Goal: Check status: Check status

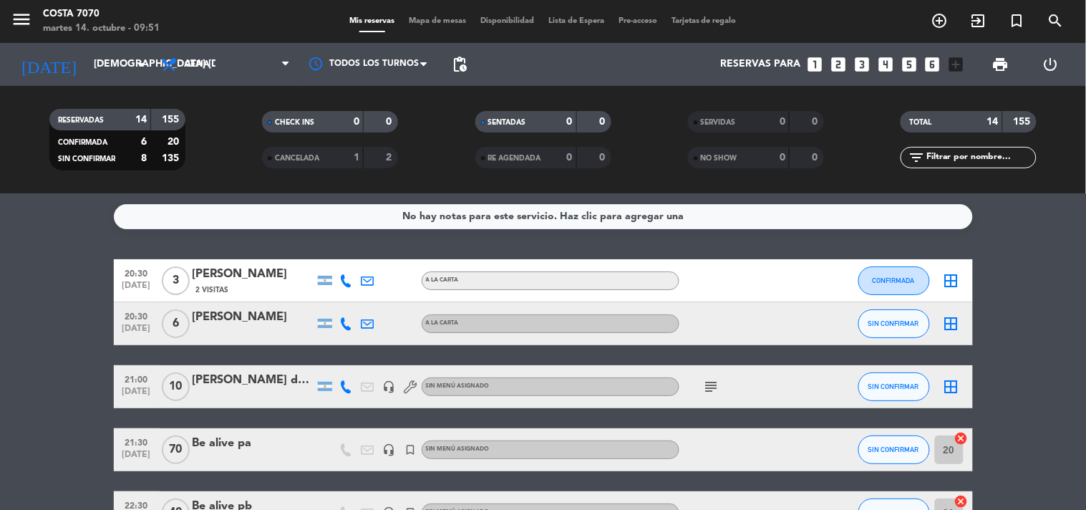
click at [79, 81] on div "[DATE] jue. [DATE] arrow_drop_down" at bounding box center [82, 64] width 143 height 43
click at [458, 67] on span "pending_actions" at bounding box center [459, 64] width 17 height 17
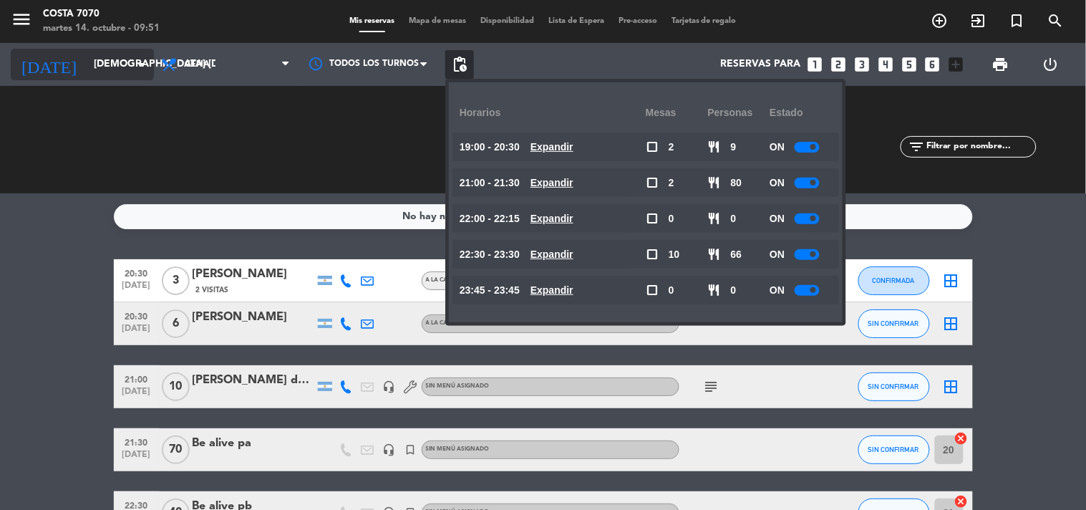
click at [100, 59] on input "[DEMOGRAPHIC_DATA] [DATE]" at bounding box center [155, 65] width 136 height 26
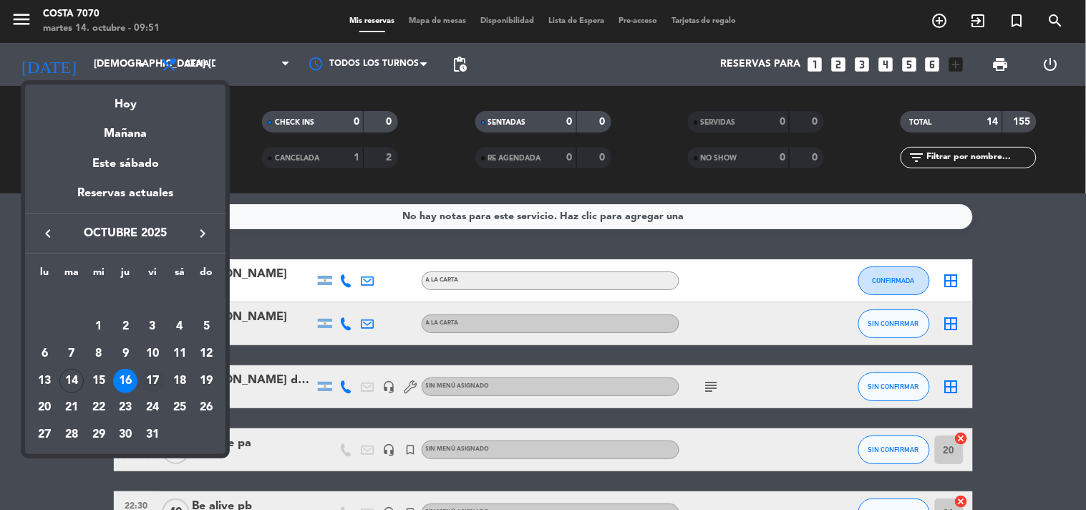
click at [152, 383] on div "17" at bounding box center [152, 381] width 24 height 24
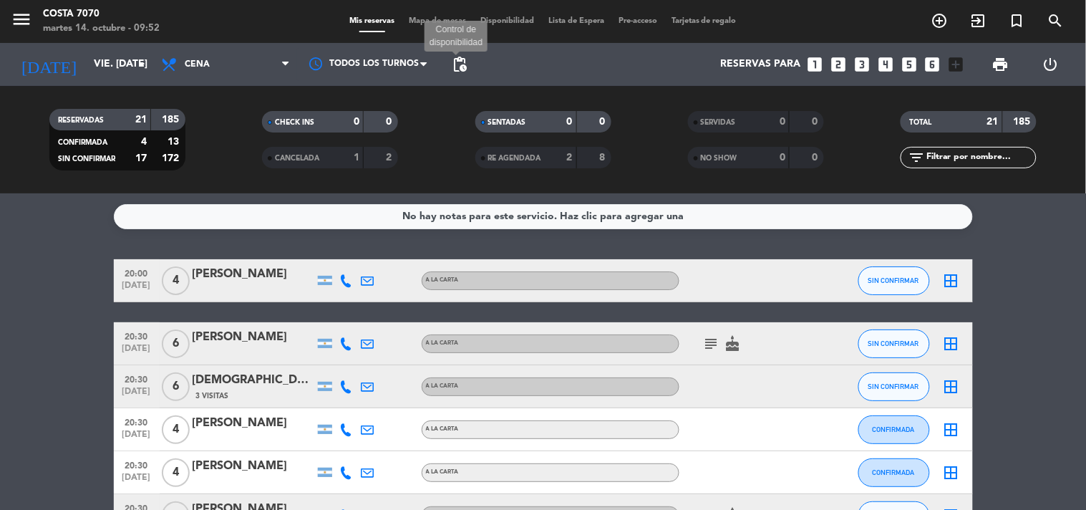
click at [456, 67] on span "pending_actions" at bounding box center [459, 64] width 17 height 17
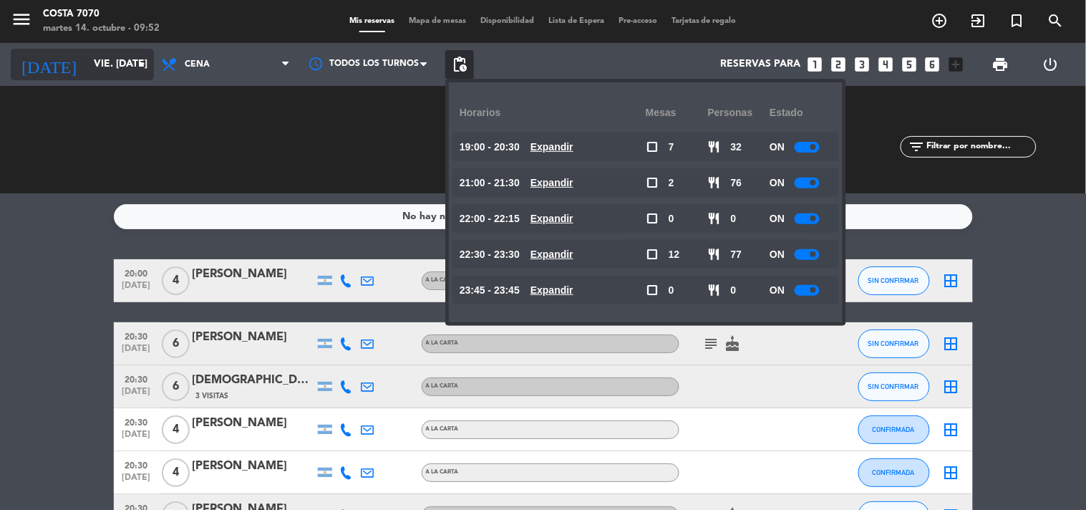
click at [103, 60] on input "vie. [DATE]" at bounding box center [155, 65] width 136 height 26
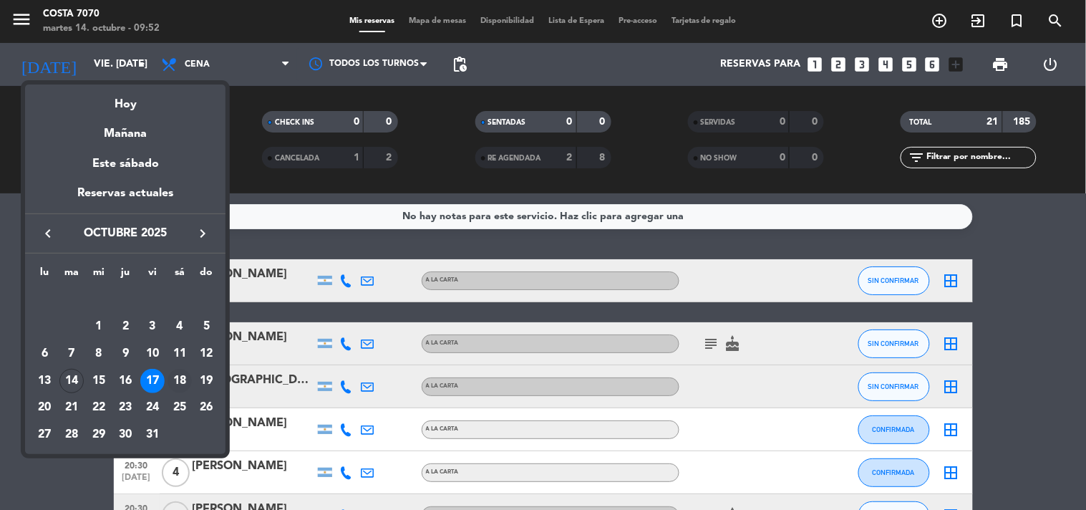
click at [180, 372] on div "18" at bounding box center [180, 381] width 24 height 24
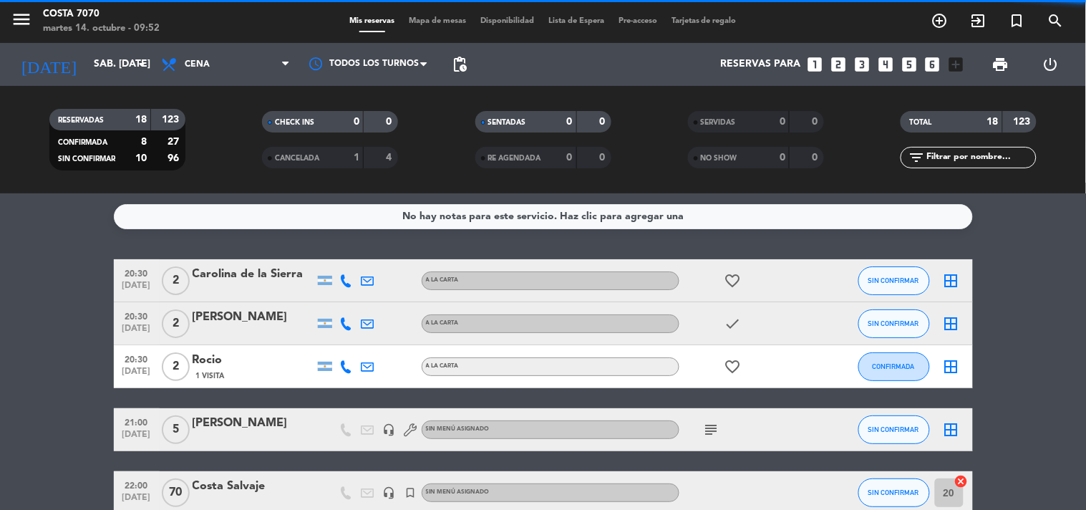
click at [240, 62] on span "Cena" at bounding box center [225, 65] width 143 height 32
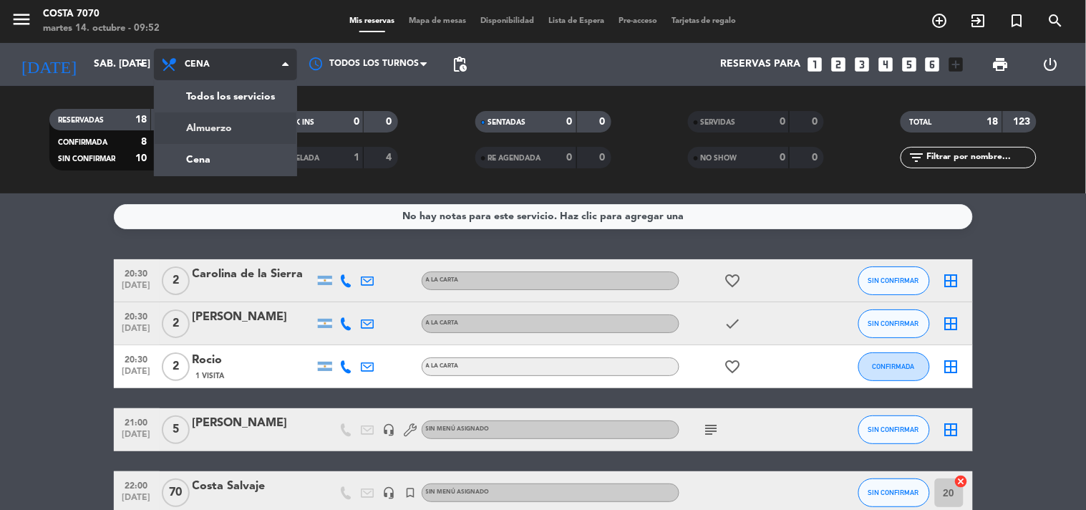
click at [248, 120] on div "menu Costa 7070 martes 14. octubre - 09:52 Mis reservas Mapa de mesas Disponibi…" at bounding box center [543, 96] width 1086 height 193
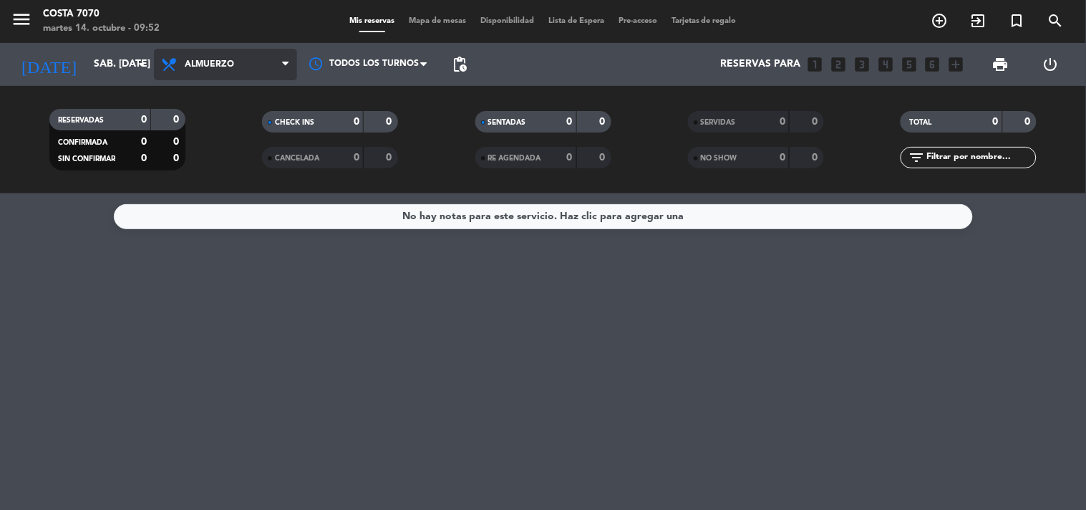
click at [239, 73] on span "Almuerzo" at bounding box center [225, 65] width 143 height 32
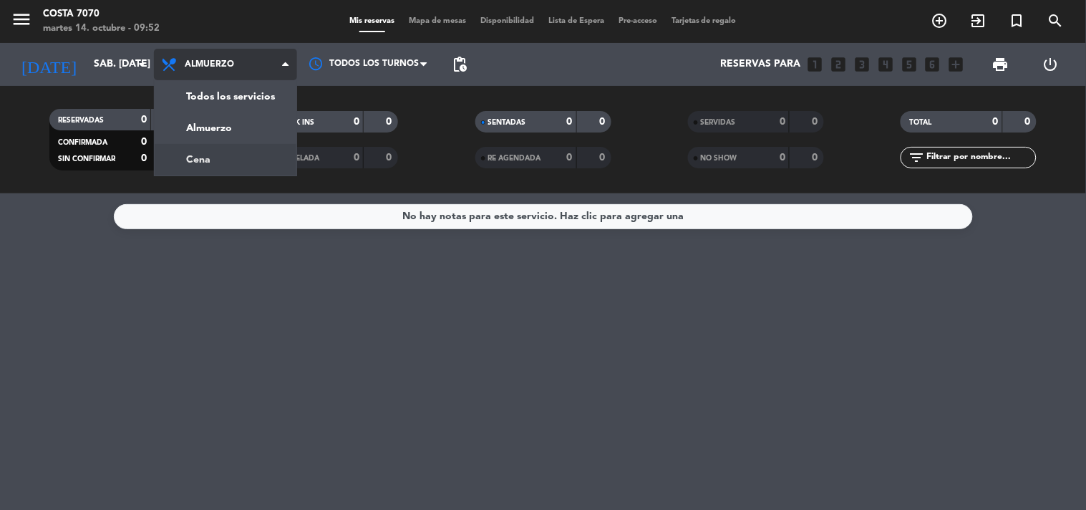
click at [246, 154] on div "menu Costa 7070 martes 14. octubre - 09:52 Mis reservas Mapa de mesas Disponibi…" at bounding box center [543, 96] width 1086 height 193
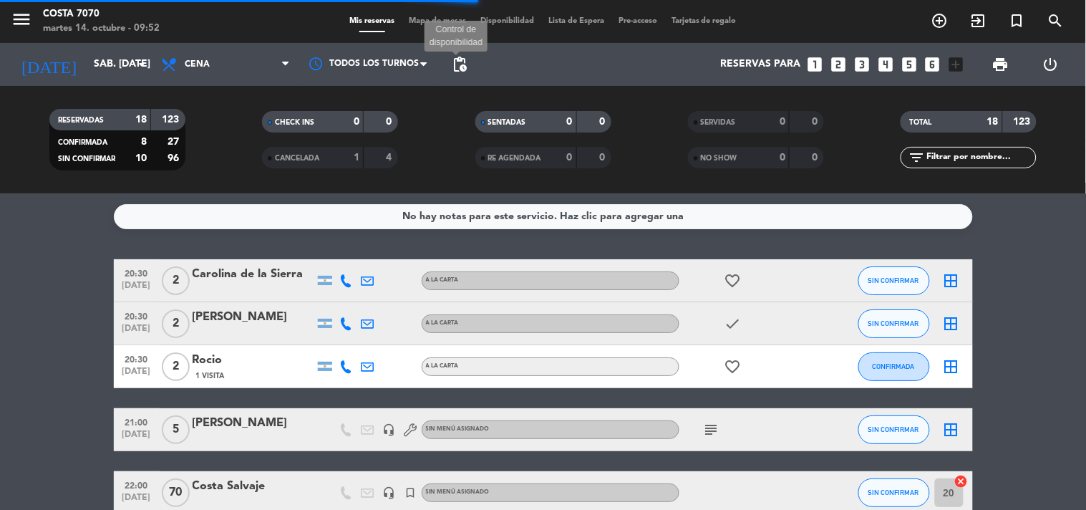
click at [454, 62] on span "pending_actions" at bounding box center [459, 64] width 17 height 17
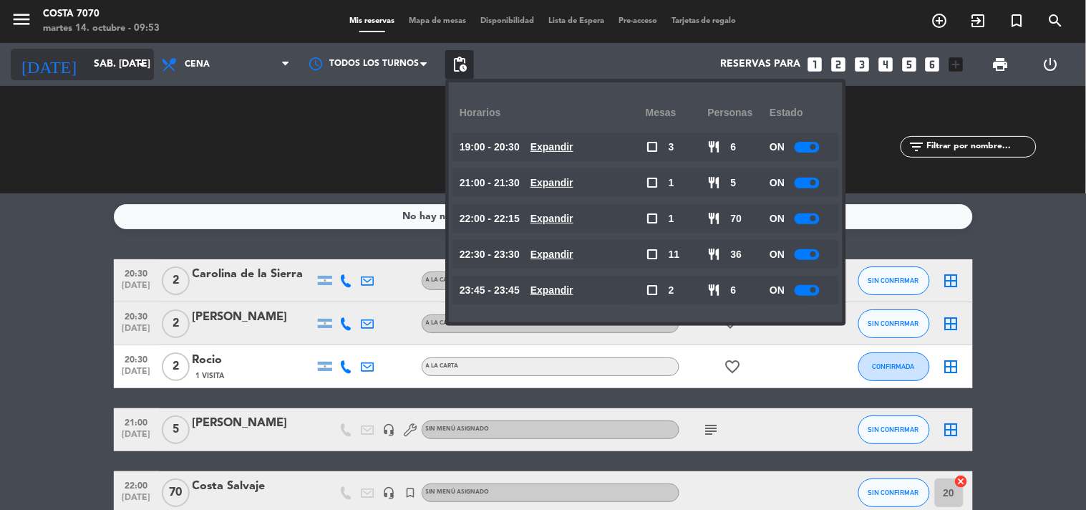
click at [117, 72] on input "sáb. [DATE]" at bounding box center [155, 65] width 136 height 26
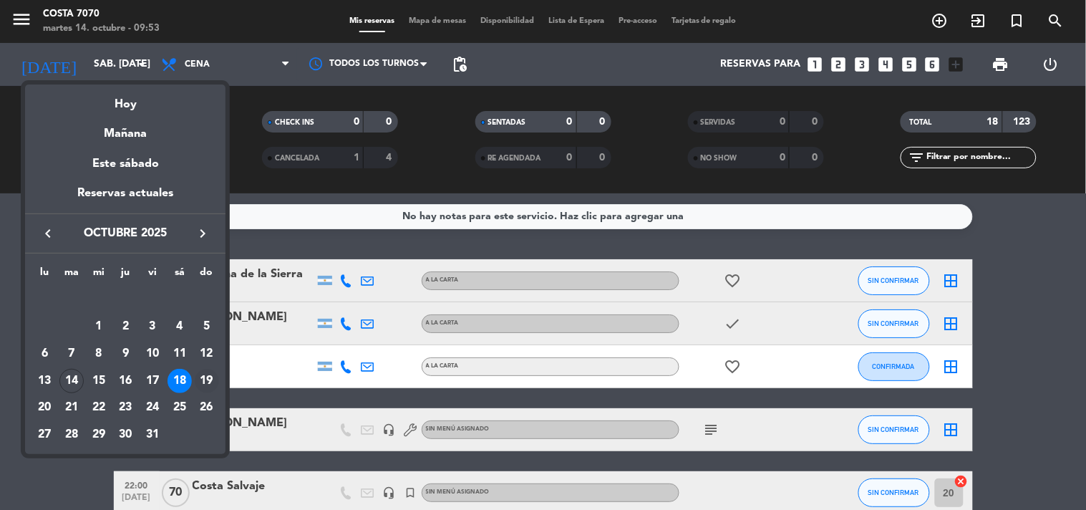
click at [210, 383] on div "19" at bounding box center [207, 381] width 24 height 24
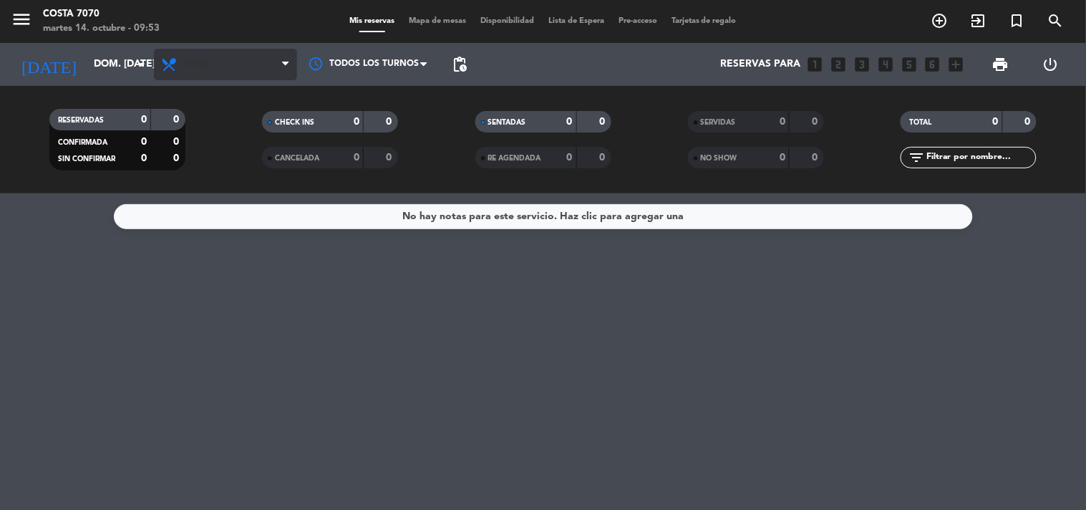
click at [188, 79] on span "Cena" at bounding box center [225, 65] width 143 height 32
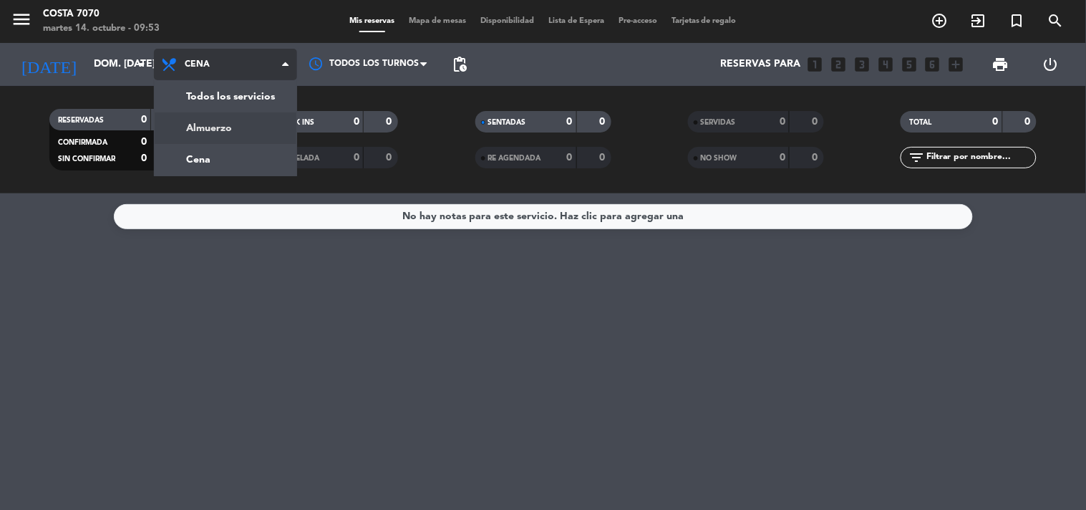
click at [220, 127] on div "menu Costa 7070 martes 14. octubre - 09:53 Mis reservas Mapa de mesas Disponibi…" at bounding box center [543, 96] width 1086 height 193
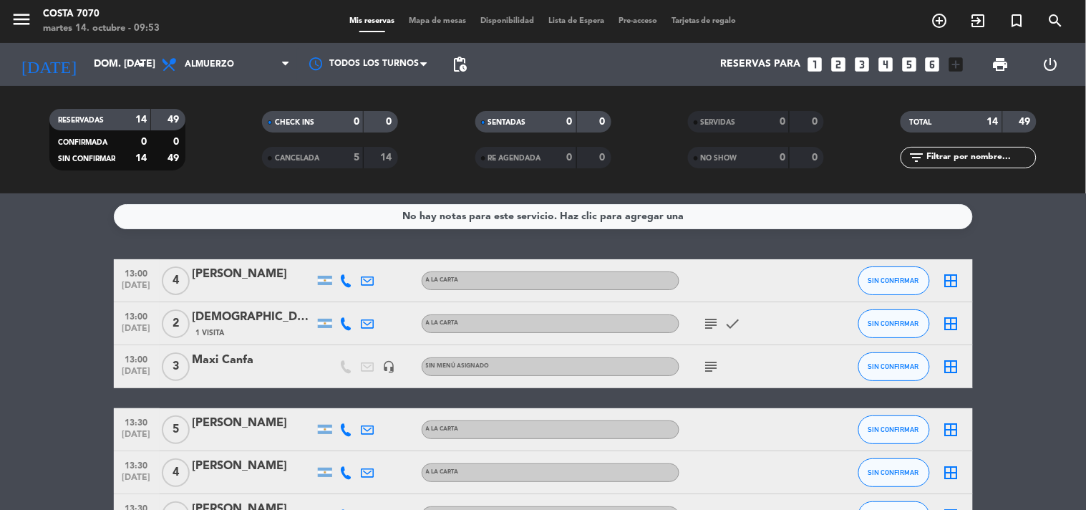
click at [461, 59] on span "pending_actions" at bounding box center [459, 64] width 17 height 17
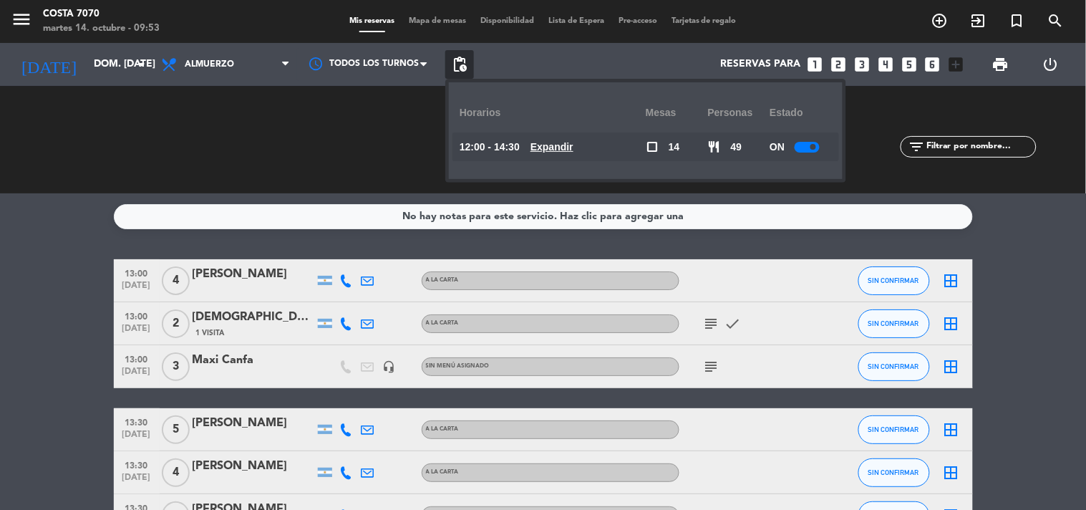
click at [541, 154] on div "12:00 - 14:30 Expandir" at bounding box center [553, 146] width 186 height 29
click at [573, 141] on u "Expandir" at bounding box center [552, 146] width 43 height 11
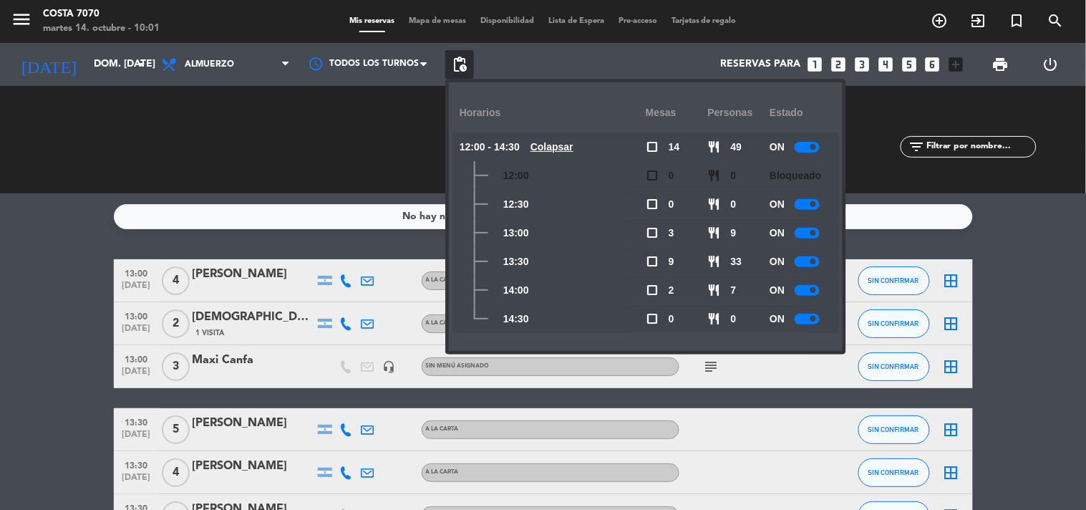
drag, startPoint x: 37, startPoint y: 227, endPoint x: 67, endPoint y: 184, distance: 52.4
click at [37, 228] on service-notes "No hay notas para este servicio. Haz clic para agregar una" at bounding box center [543, 216] width 1086 height 25
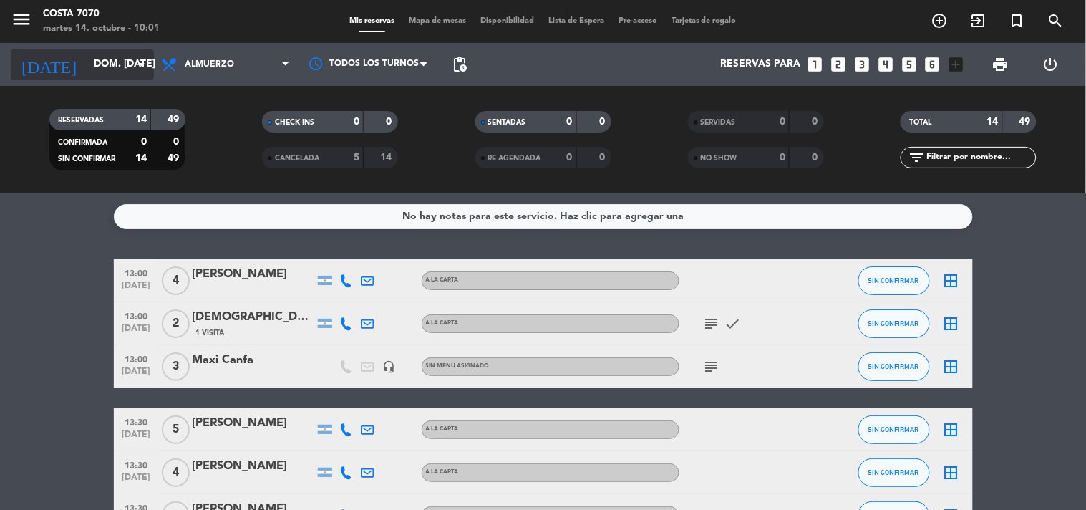
click at [89, 67] on input "dom. [DATE]" at bounding box center [155, 65] width 136 height 26
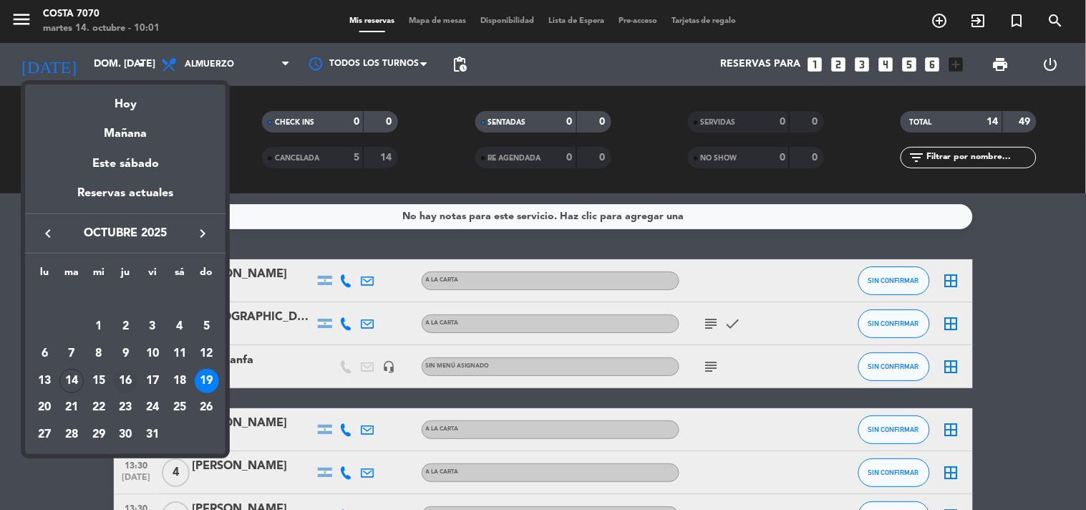
click at [127, 382] on div "16" at bounding box center [125, 381] width 24 height 24
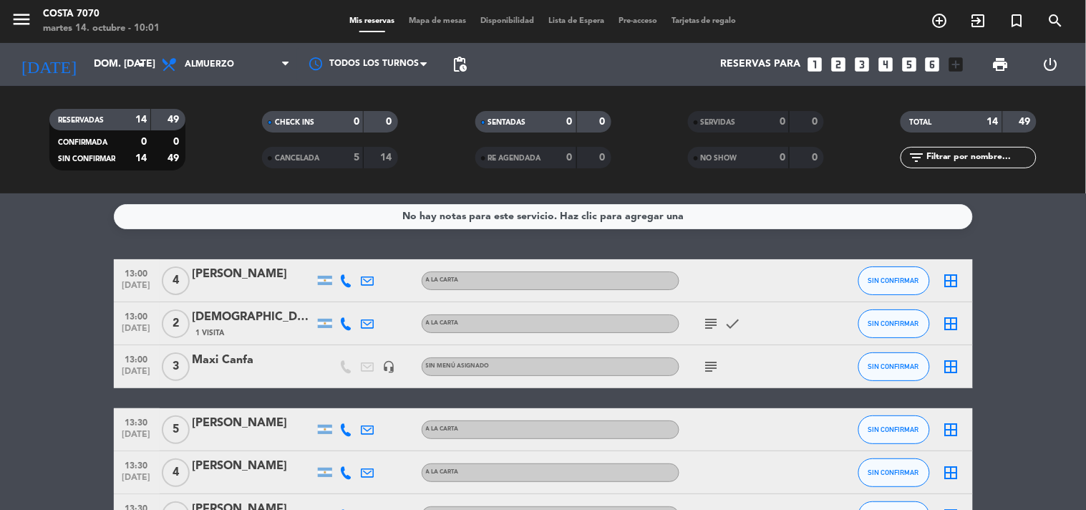
type input "[DEMOGRAPHIC_DATA] [DATE]"
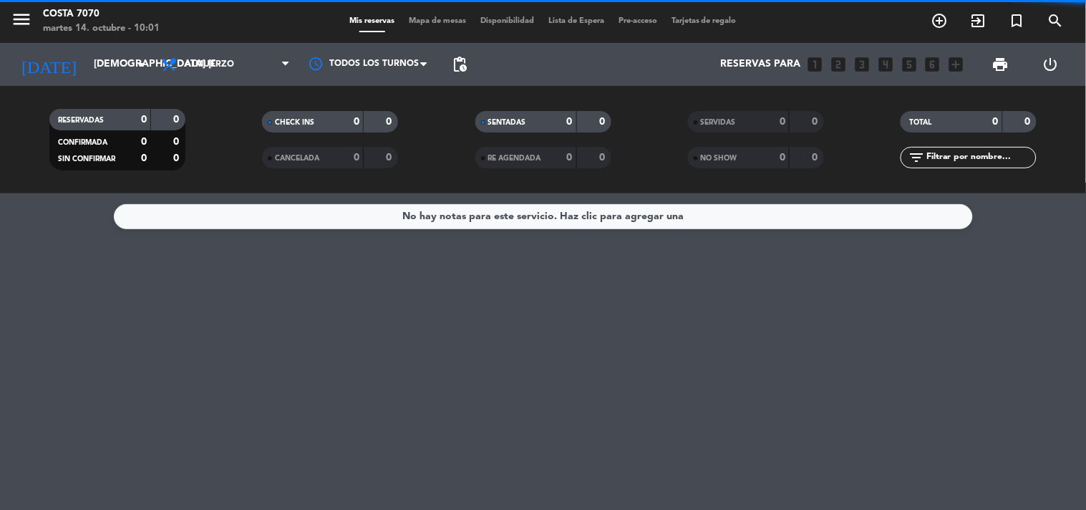
click at [263, 75] on span "Almuerzo" at bounding box center [225, 65] width 143 height 32
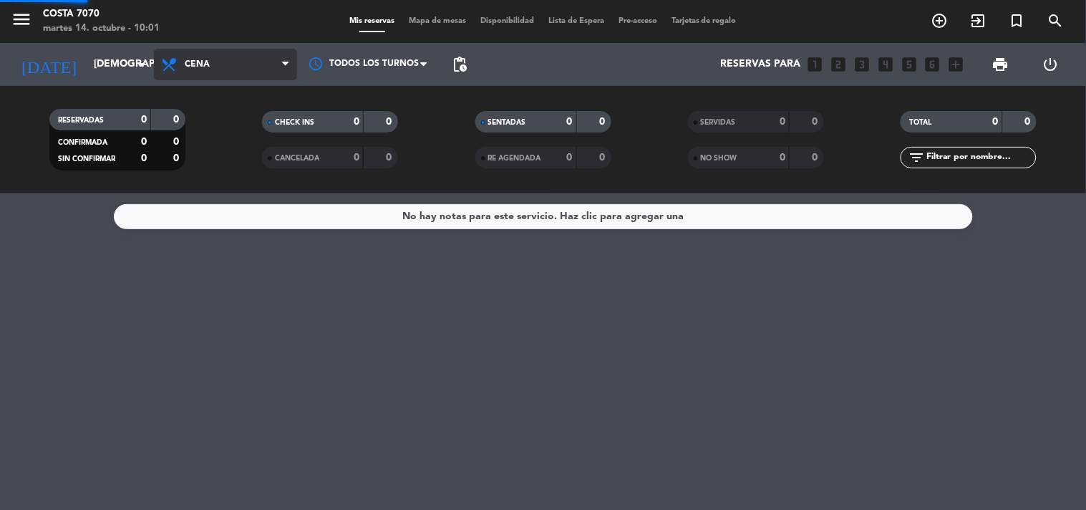
click at [252, 161] on div "menu Costa 7070 martes 14. octubre - 10:01 Mis reservas Mapa de mesas Disponibi…" at bounding box center [543, 96] width 1086 height 193
